Goal: Transaction & Acquisition: Purchase product/service

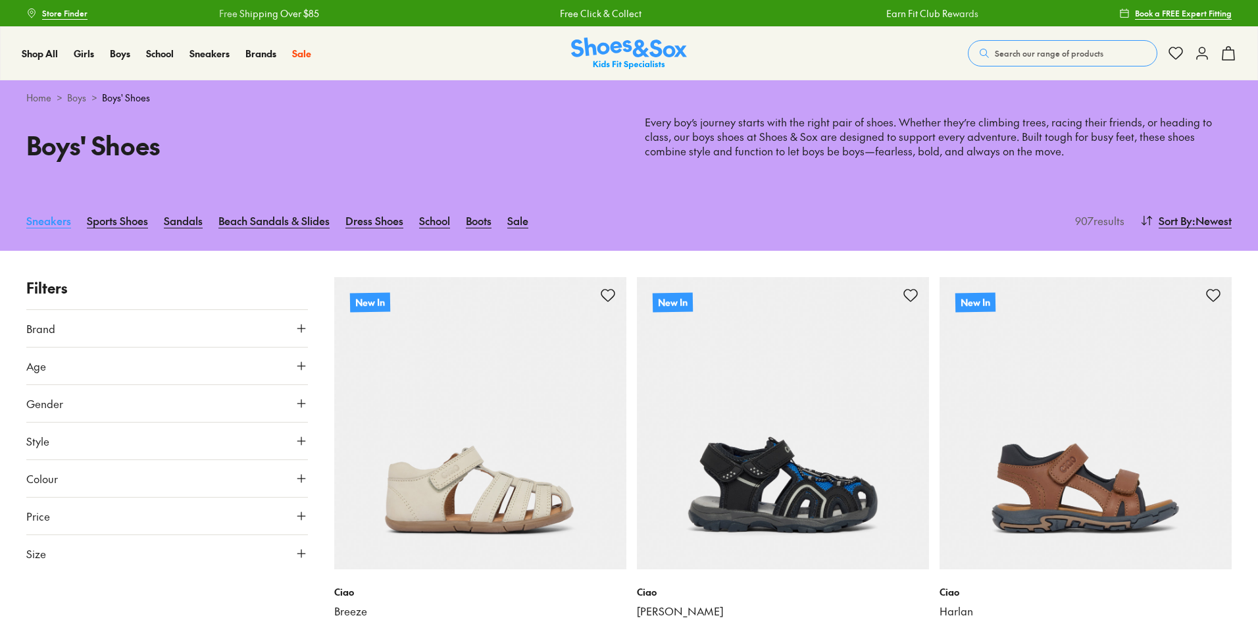
click at [43, 223] on link "Sneakers" at bounding box center [48, 220] width 45 height 29
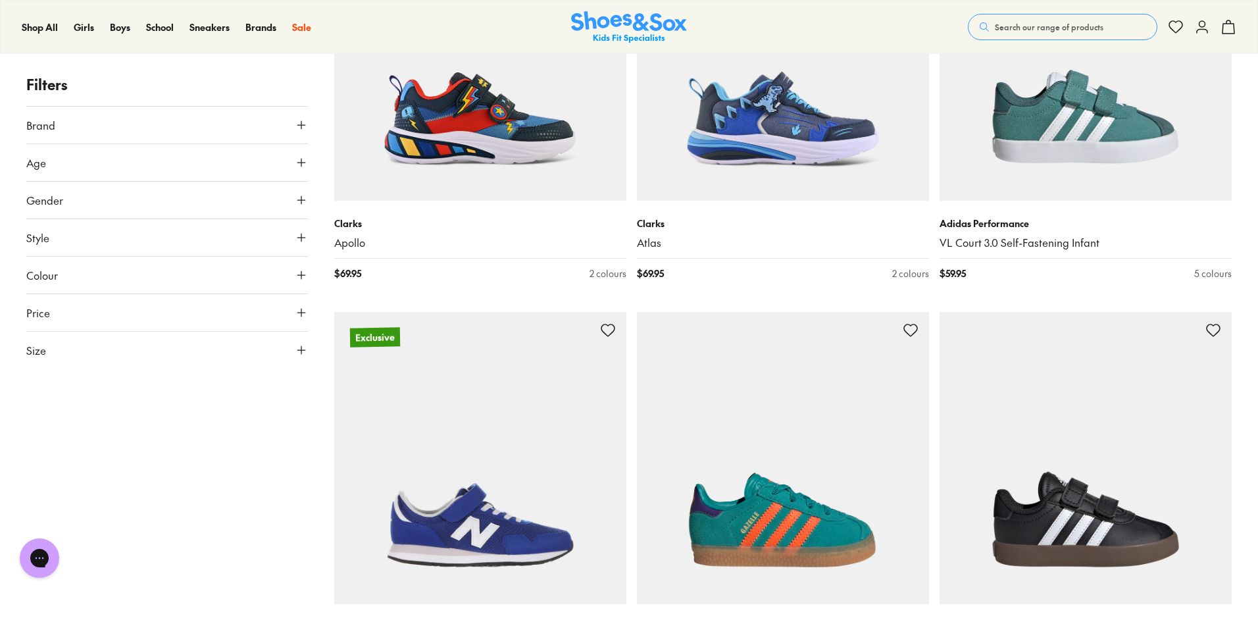
scroll to position [2566, 0]
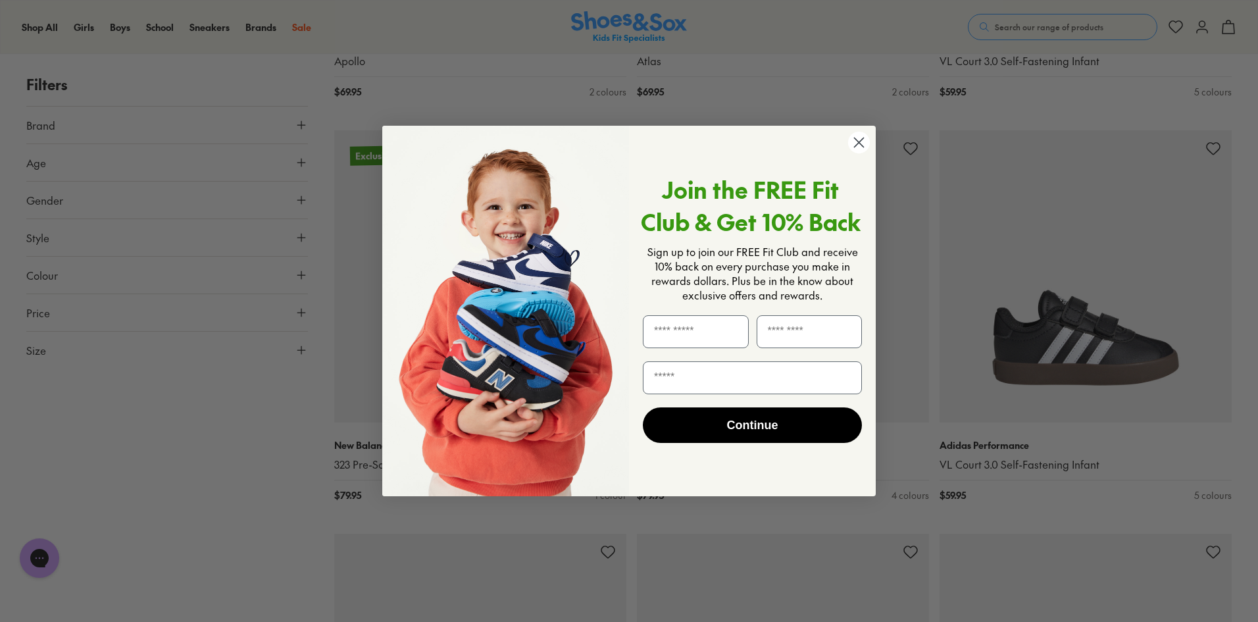
click at [861, 145] on icon "Close dialog" at bounding box center [859, 142] width 9 height 9
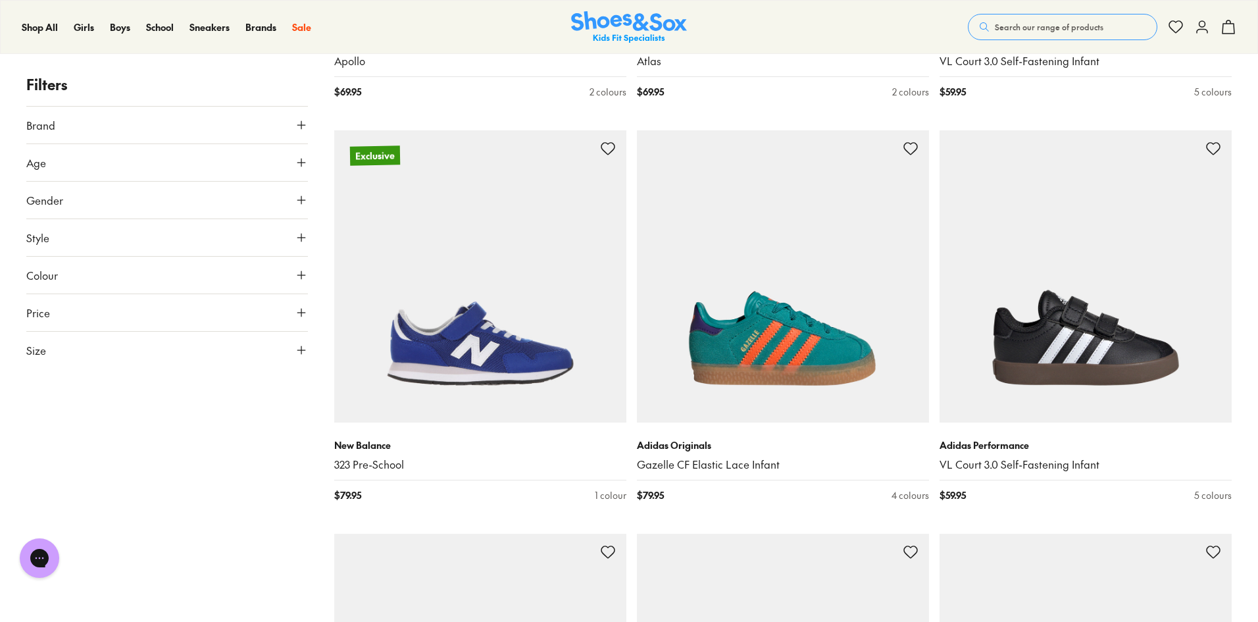
click at [97, 352] on button "Size" at bounding box center [167, 350] width 282 height 37
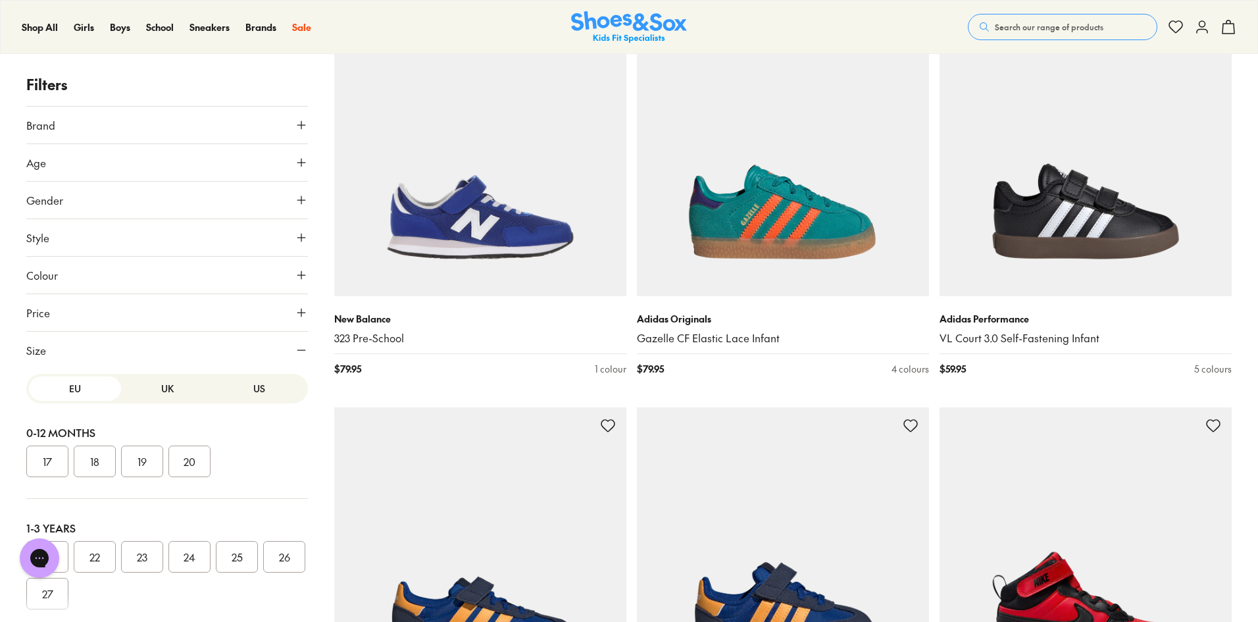
scroll to position [2698, 0]
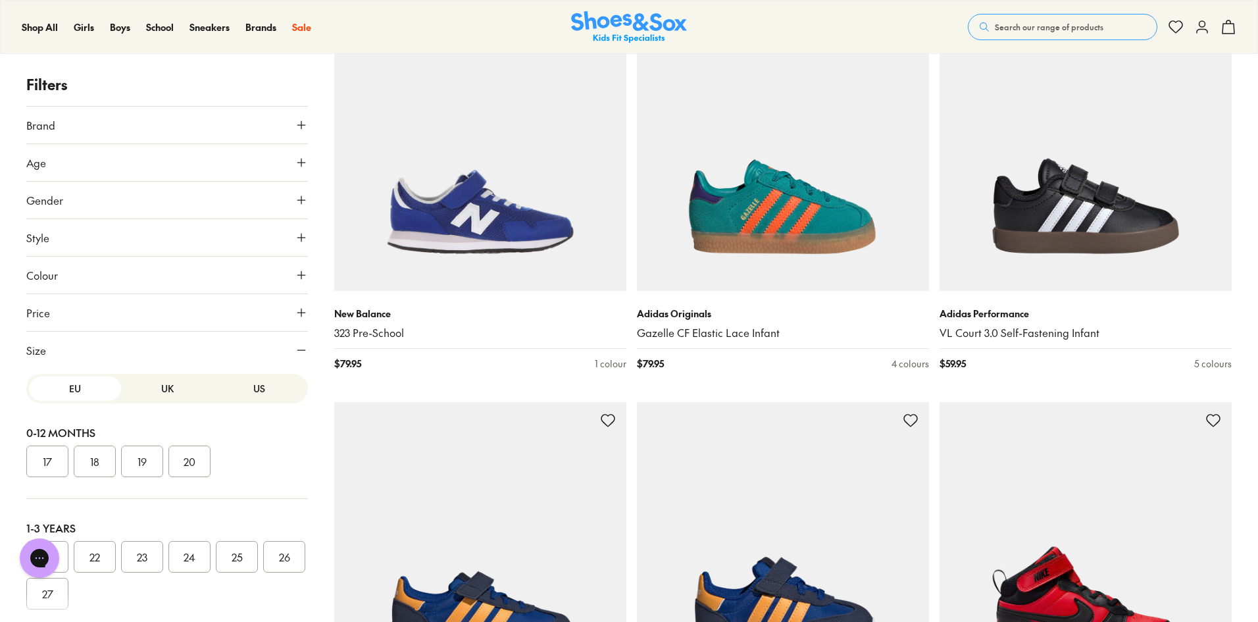
click at [251, 383] on button "US" at bounding box center [259, 388] width 92 height 24
click at [234, 405] on button "2" at bounding box center [237, 389] width 42 height 32
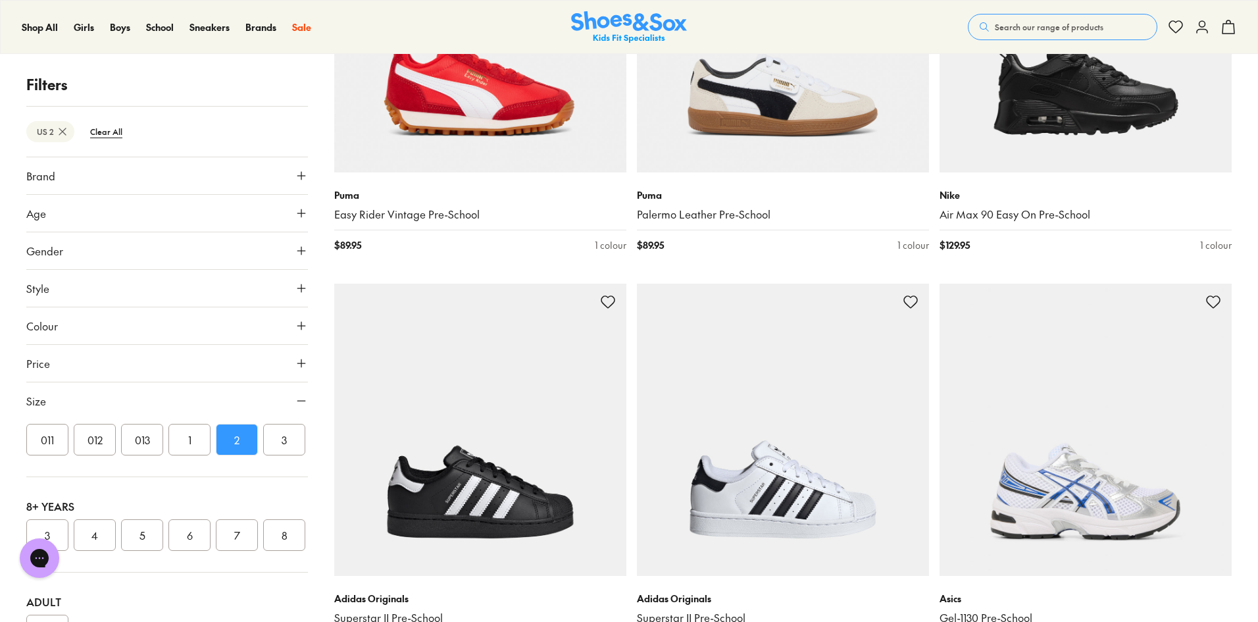
scroll to position [3652, 0]
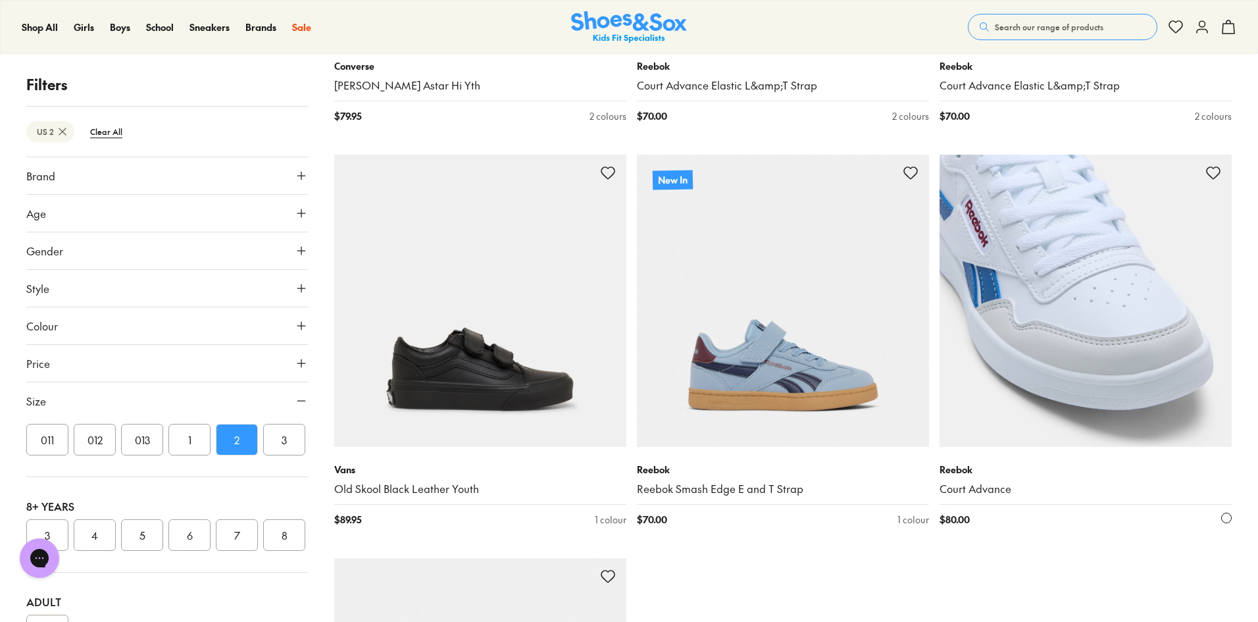
scroll to position [8192, 0]
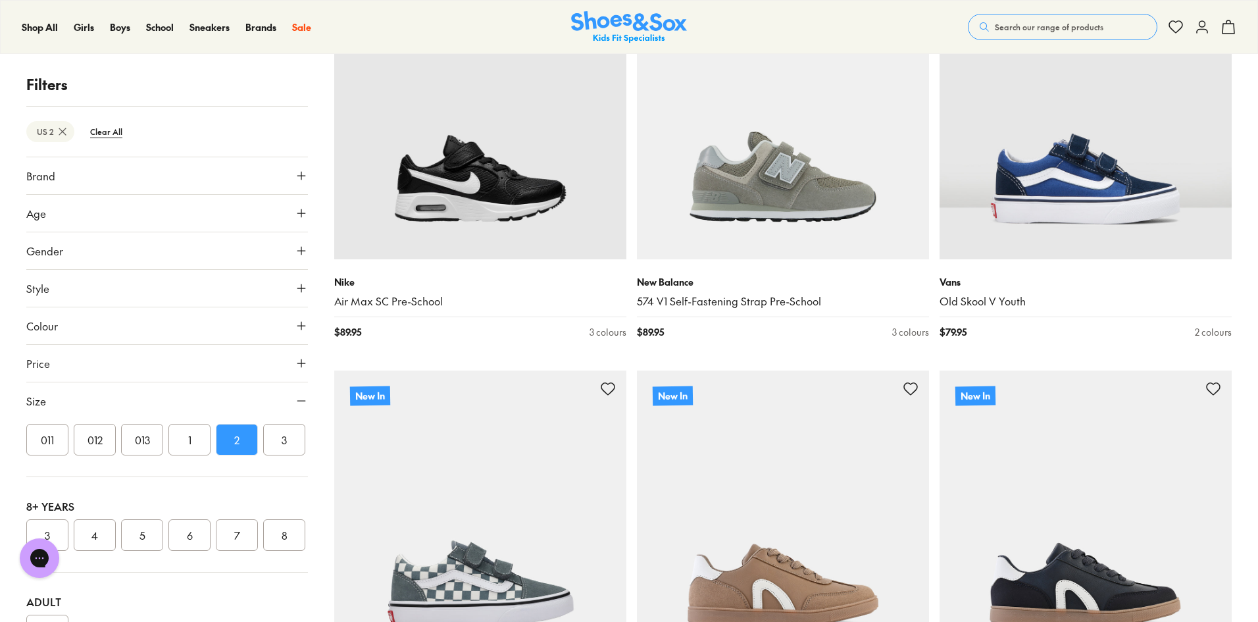
scroll to position [2369, 0]
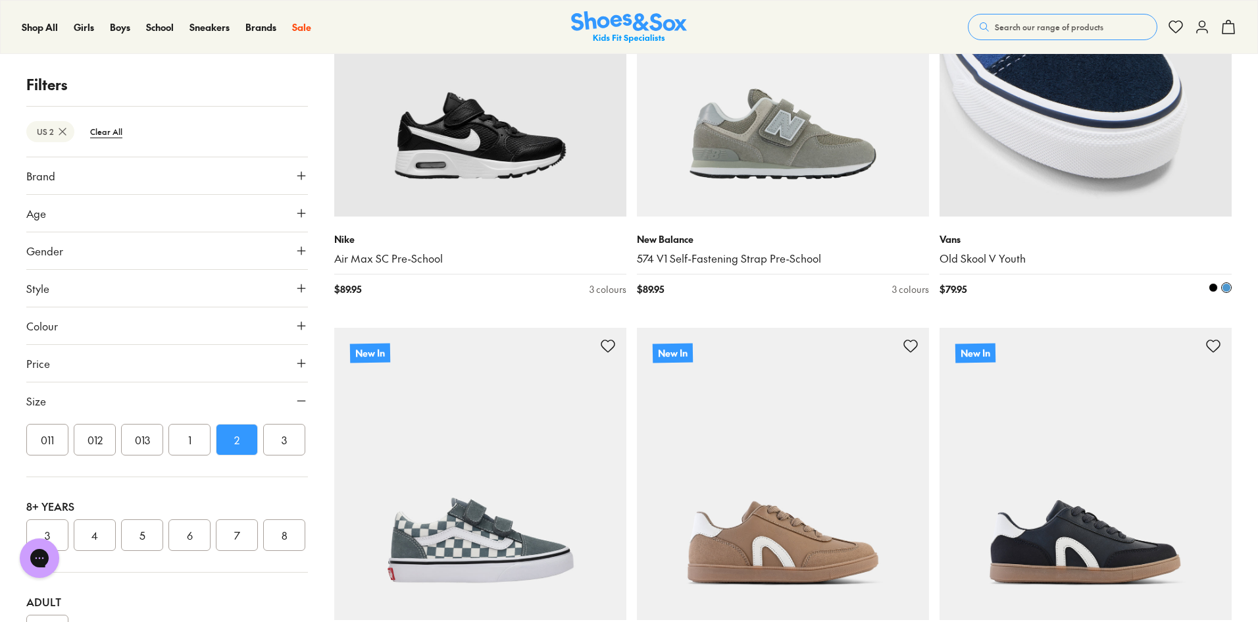
click at [1117, 147] on img at bounding box center [1086, 70] width 292 height 292
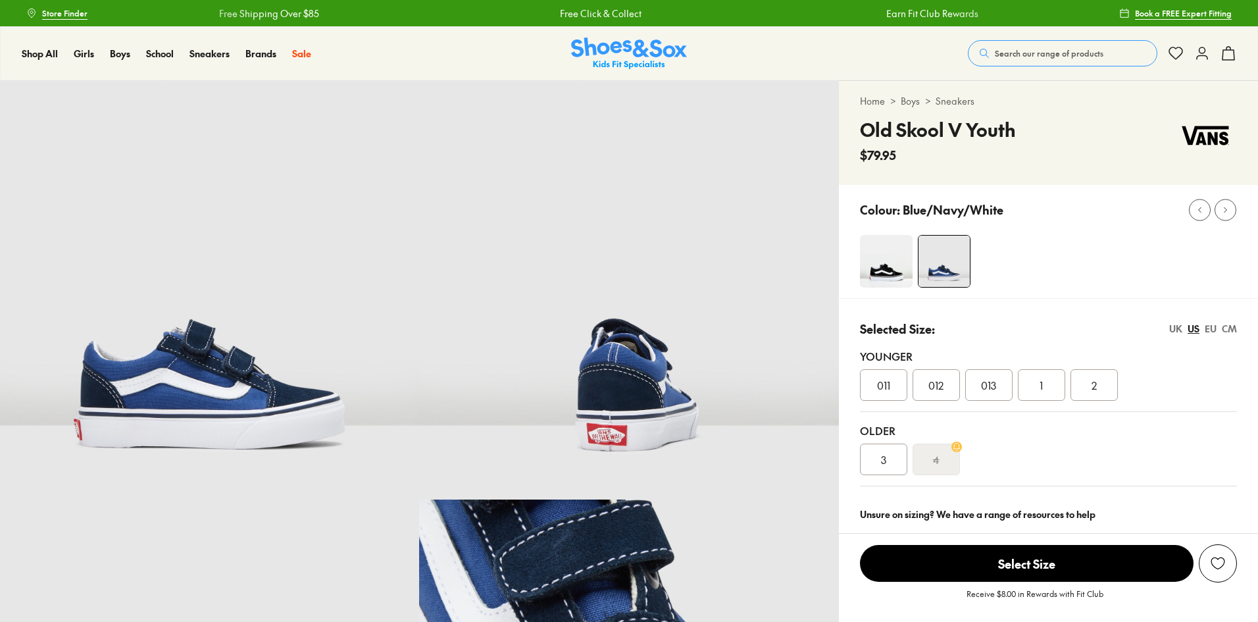
scroll to position [132, 0]
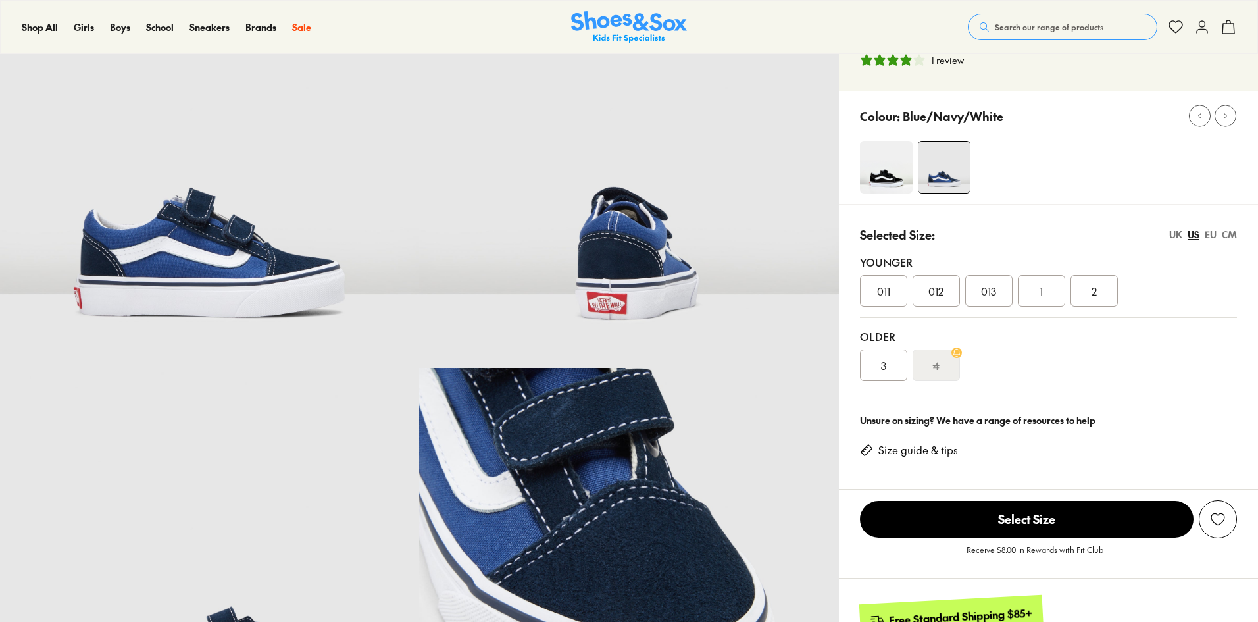
click at [884, 328] on div "Older 3 4" at bounding box center [1048, 355] width 377 height 74
select select "*"
click at [876, 370] on div "3" at bounding box center [883, 365] width 47 height 32
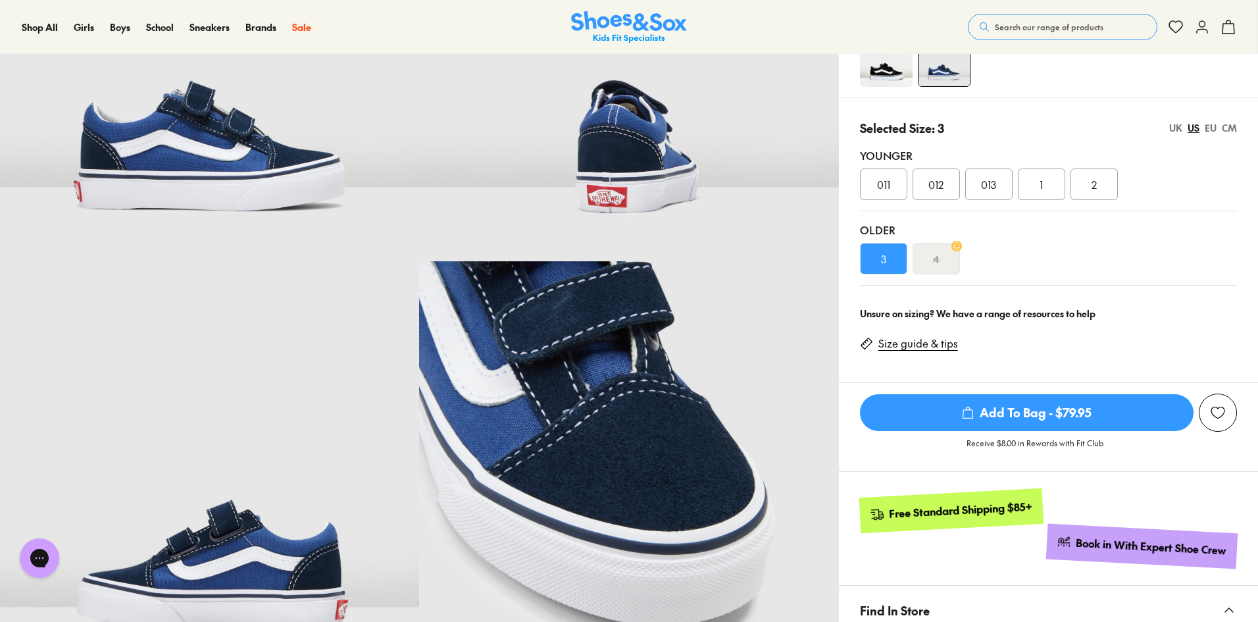
scroll to position [263, 0]
